Goal: Information Seeking & Learning: Learn about a topic

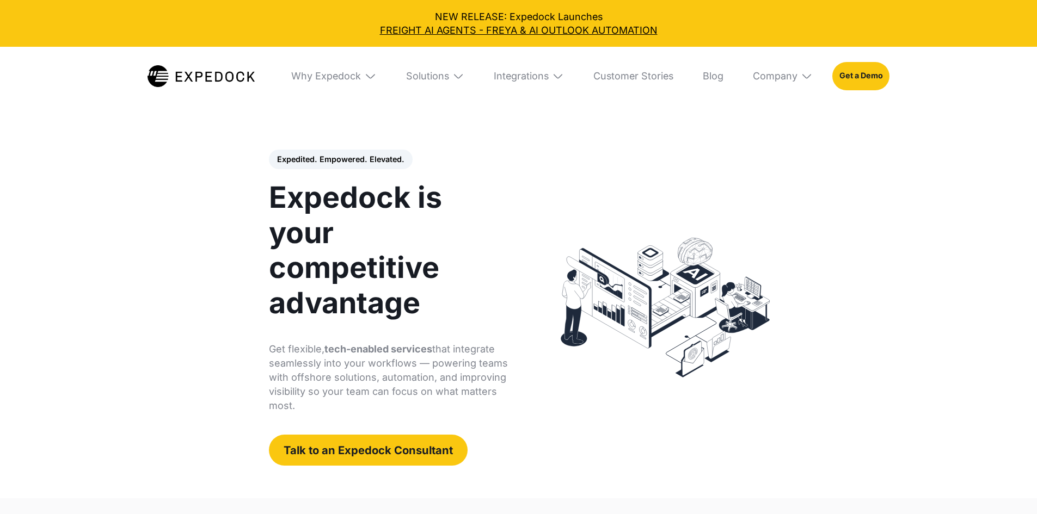
select select
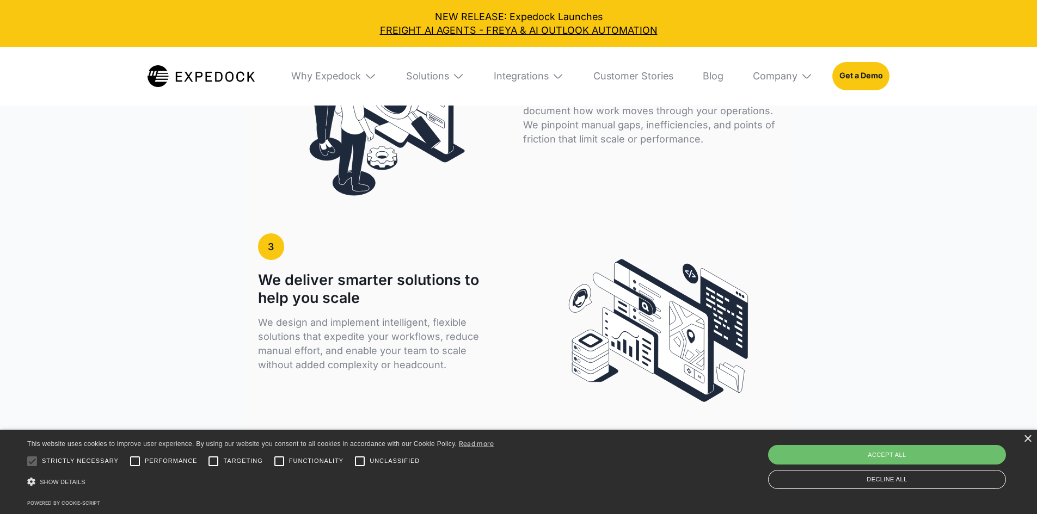
scroll to position [2314, 0]
drag, startPoint x: 141, startPoint y: 162, endPoint x: 165, endPoint y: 166, distance: 24.2
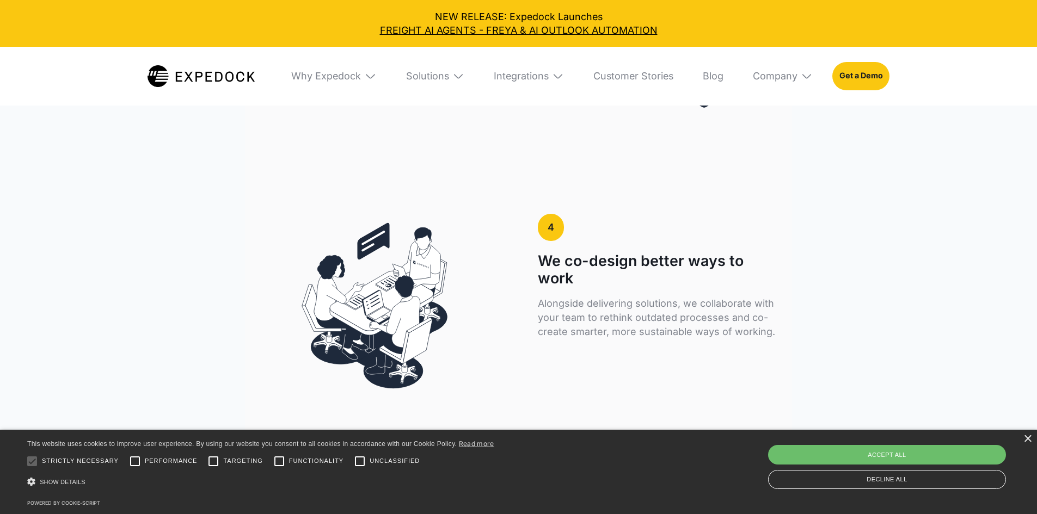
scroll to position [2610, 0]
click at [347, 76] on div "Why Expedock" at bounding box center [326, 76] width 70 height 12
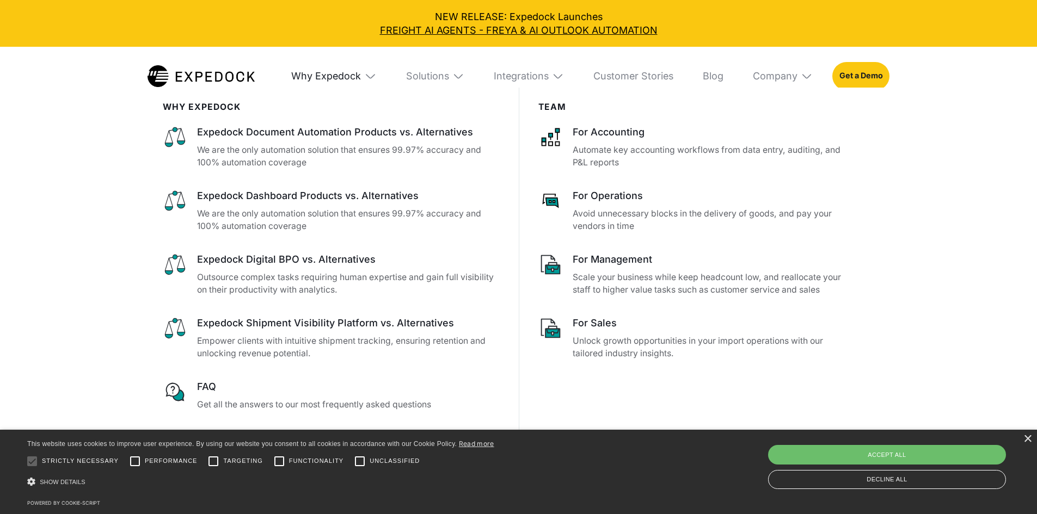
click at [346, 73] on div "Why Expedock" at bounding box center [326, 76] width 70 height 12
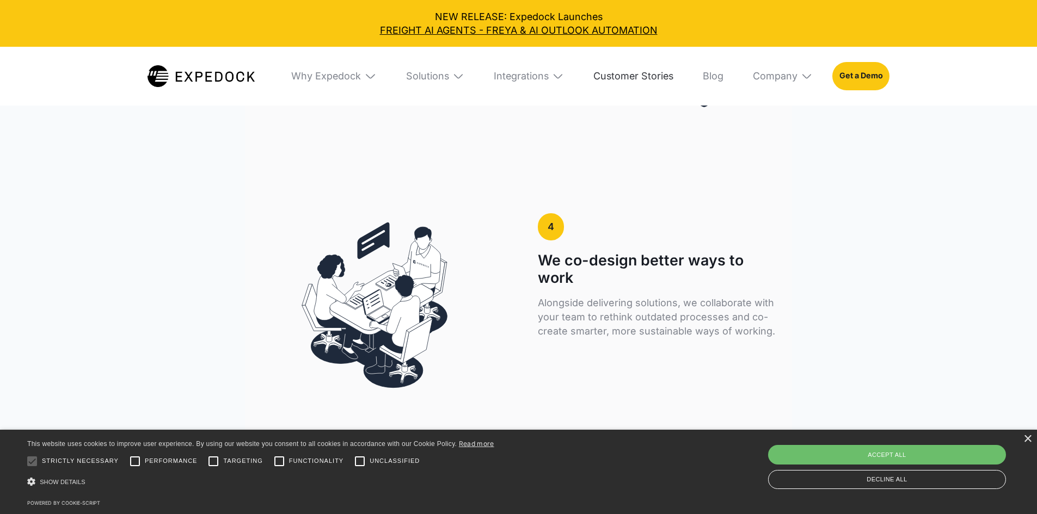
click at [639, 79] on link "Customer Stories" at bounding box center [633, 76] width 100 height 59
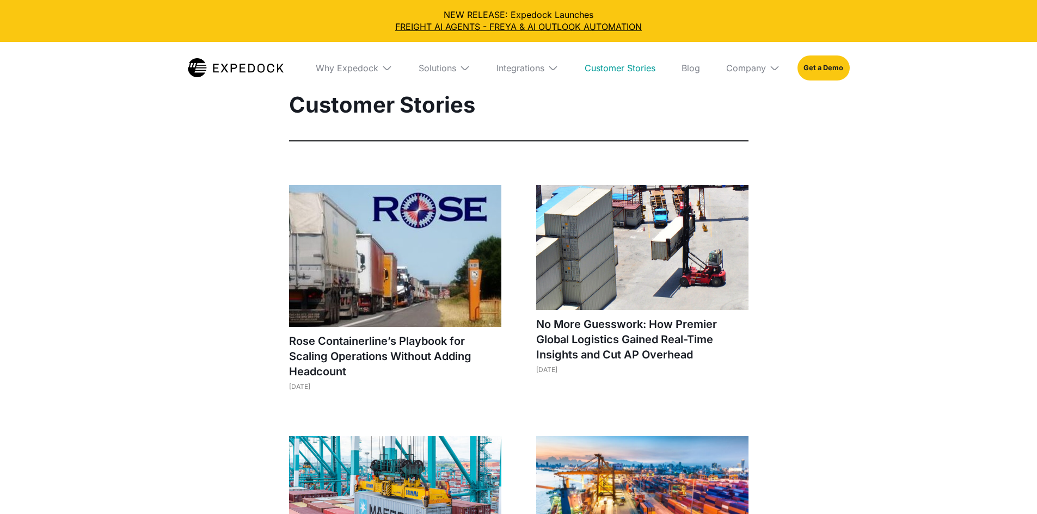
select select
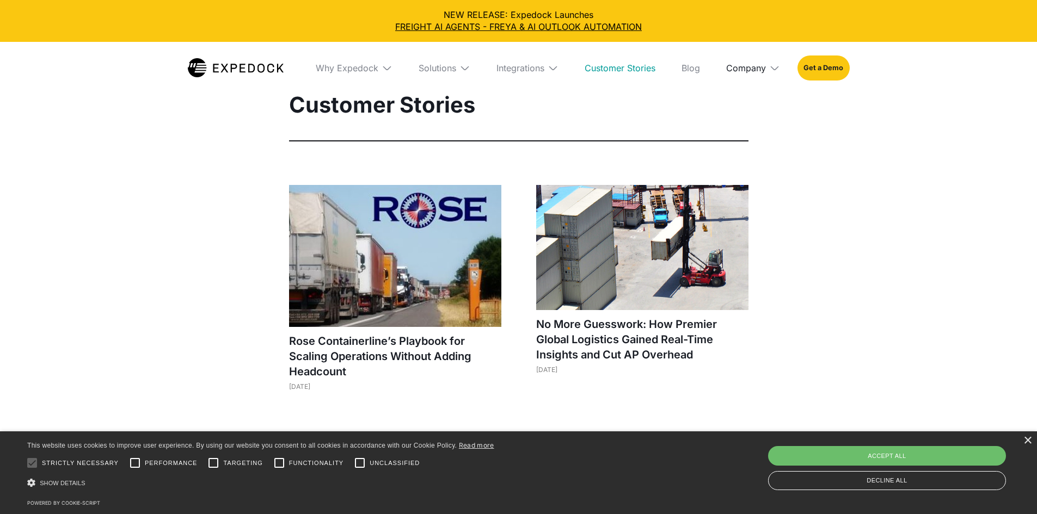
click at [748, 71] on div "Company" at bounding box center [746, 68] width 40 height 11
click at [771, 121] on link "About Us" at bounding box center [752, 108] width 71 height 28
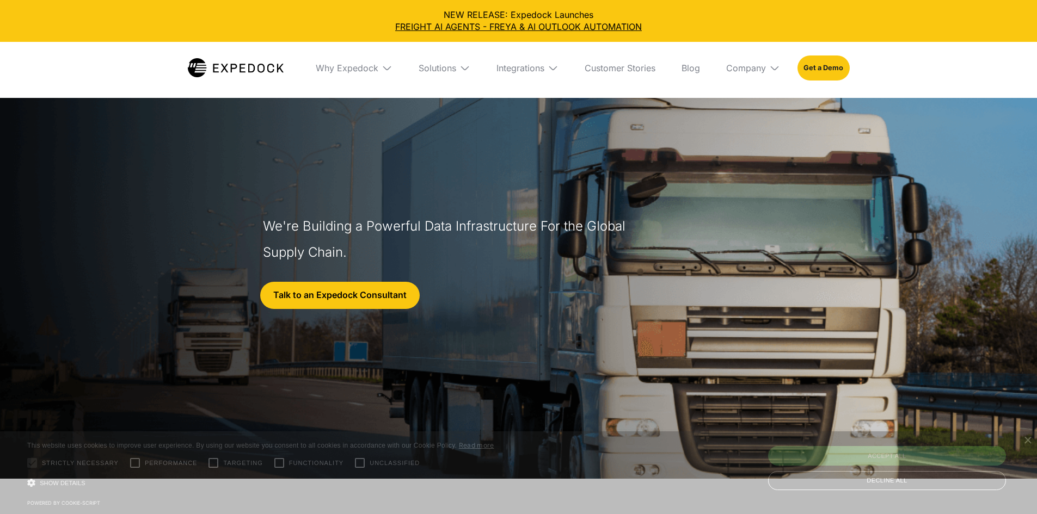
select select
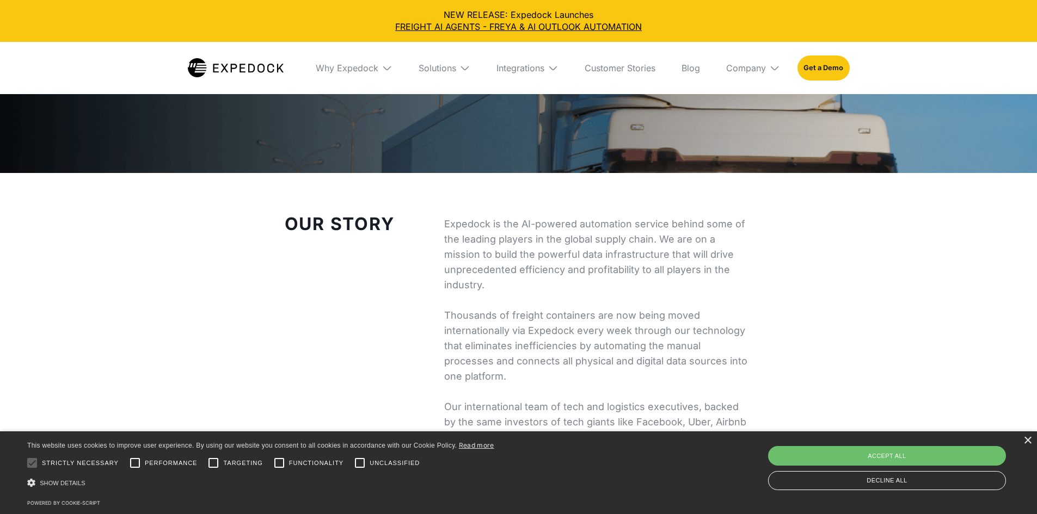
scroll to position [328, 0]
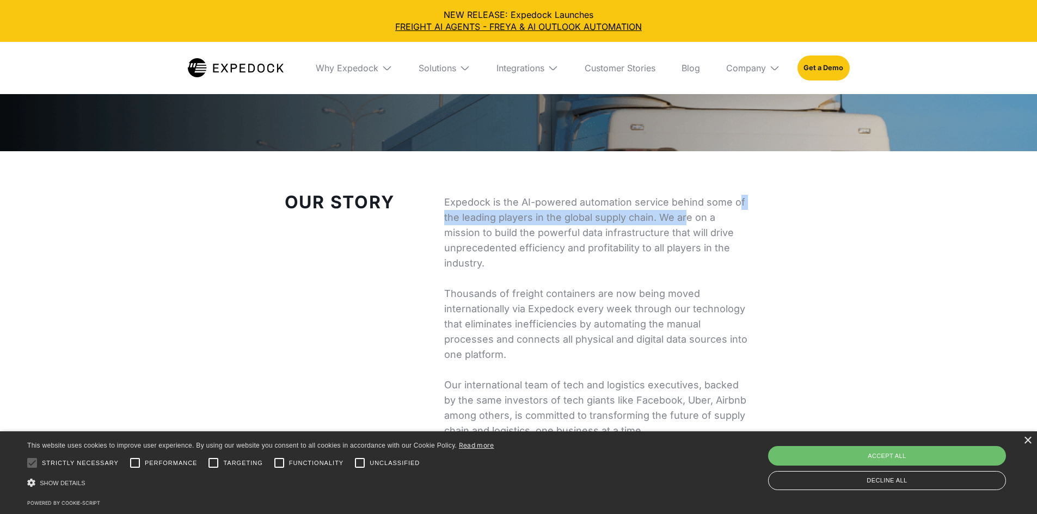
drag, startPoint x: 534, startPoint y: 214, endPoint x: 567, endPoint y: 237, distance: 40.0
click at [567, 237] on p "Expedock is the AI-powered automation service behind some of the leading player…" at bounding box center [598, 317] width 309 height 244
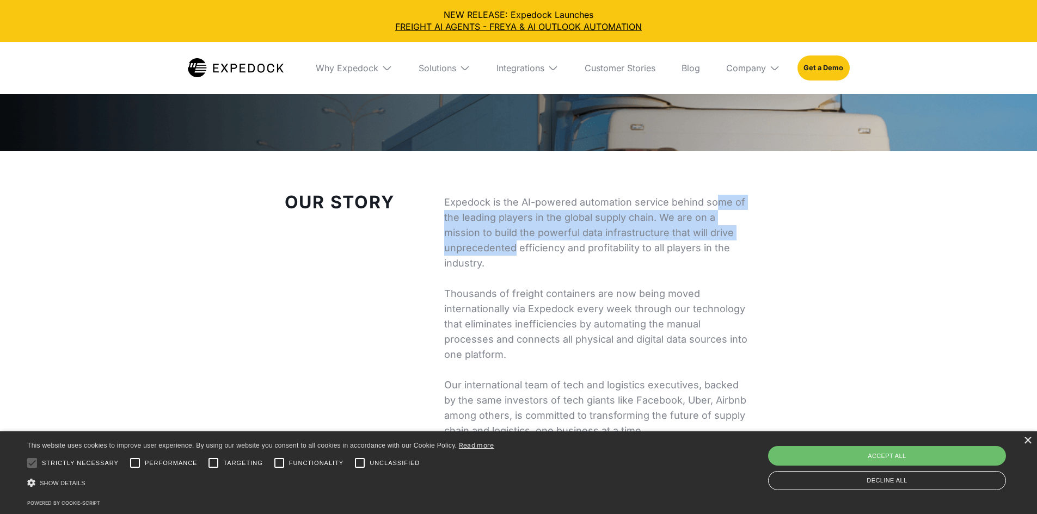
drag, startPoint x: 502, startPoint y: 224, endPoint x: 539, endPoint y: 268, distance: 58.3
click at [539, 268] on p "Expedock is the AI-powered automation service behind some of the leading player…" at bounding box center [598, 317] width 309 height 244
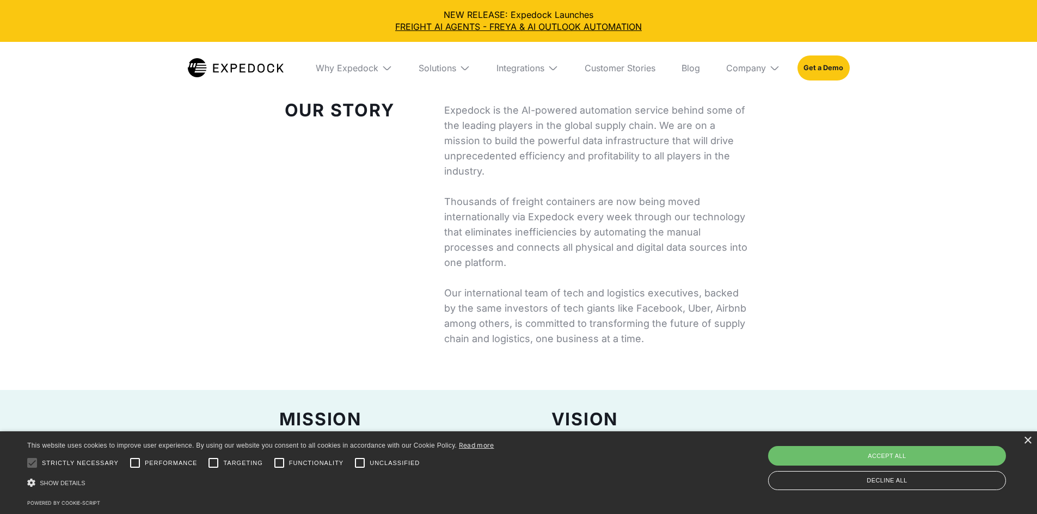
scroll to position [445, 0]
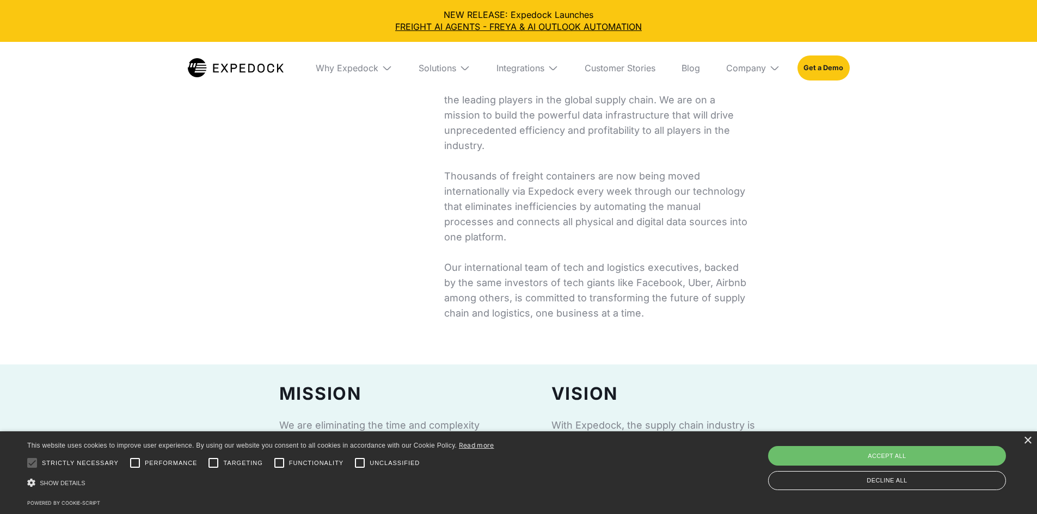
click at [485, 196] on p "Expedock is the AI-powered automation service behind some of the leading player…" at bounding box center [598, 199] width 309 height 244
click at [523, 63] on div "Integrations" at bounding box center [520, 68] width 48 height 11
click at [533, 65] on div "Integrations" at bounding box center [511, 68] width 48 height 11
click at [465, 71] on img at bounding box center [464, 68] width 11 height 11
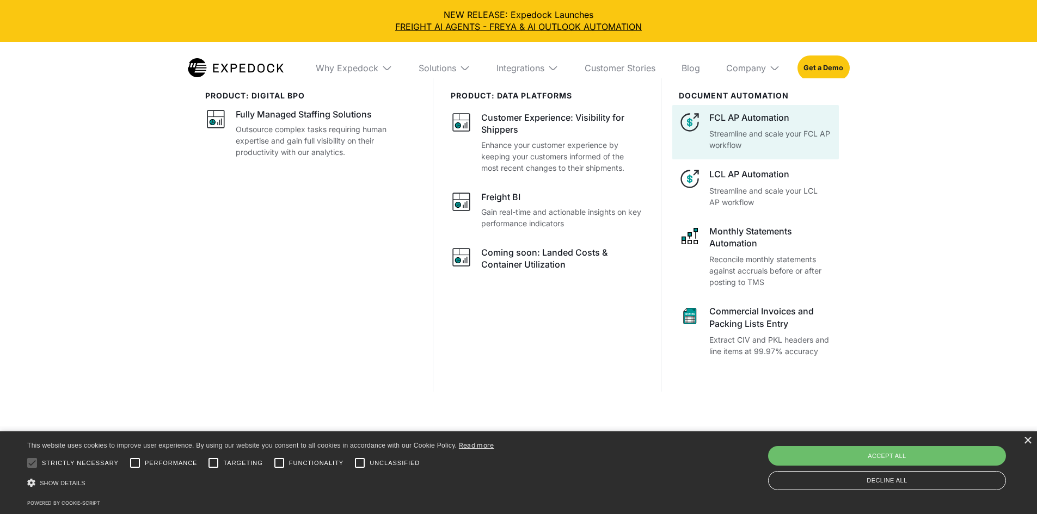
scroll to position [482, 0]
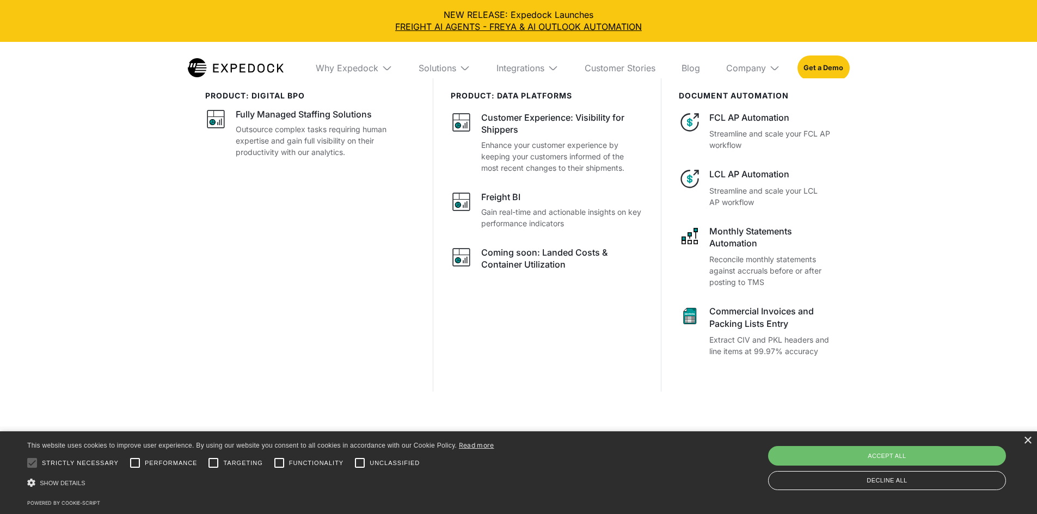
click at [991, 375] on div "product: digital bpo Fully Managed Staffing Solutions Outsource complex tasks r…" at bounding box center [518, 255] width 1037 height 355
click at [335, 71] on div "Why Expedock" at bounding box center [347, 68] width 63 height 11
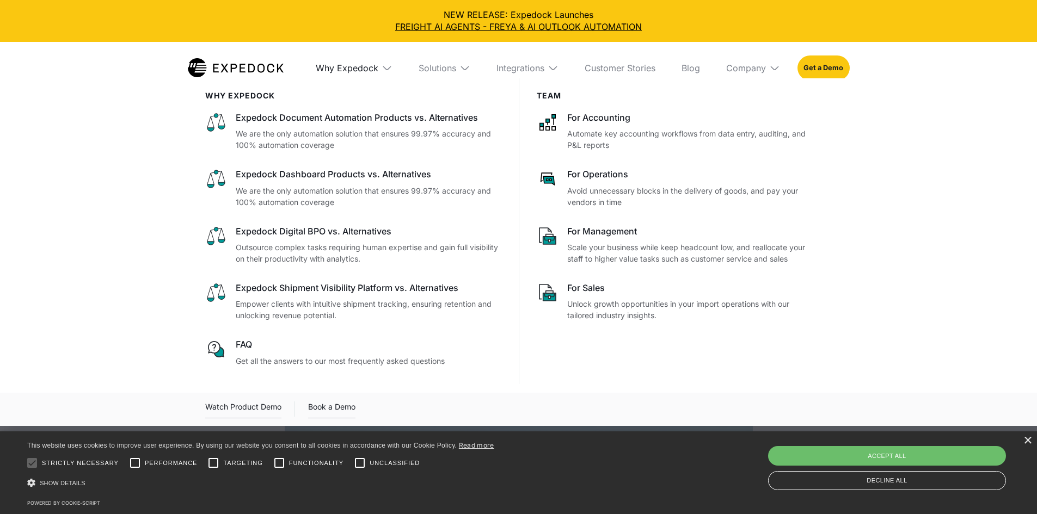
click at [337, 66] on div "Why Expedock" at bounding box center [347, 68] width 63 height 11
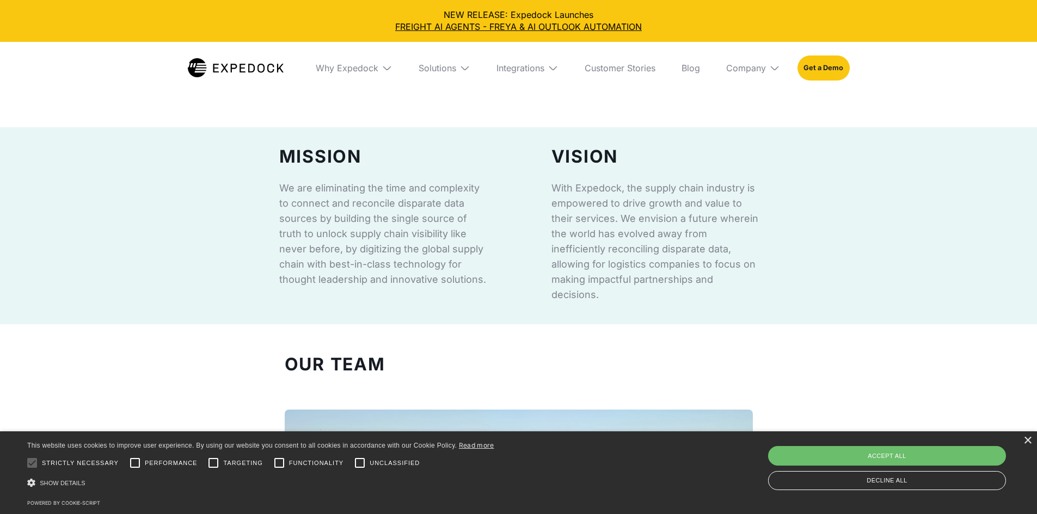
click at [412, 66] on div "Solutions" at bounding box center [444, 68] width 69 height 52
